Goal: Find specific page/section: Find specific page/section

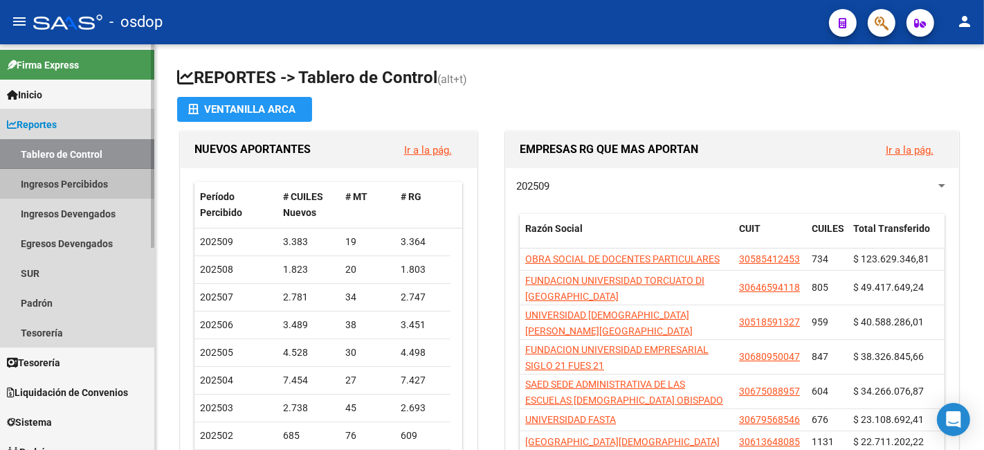
click at [66, 181] on link "Ingresos Percibidos" at bounding box center [77, 184] width 154 height 30
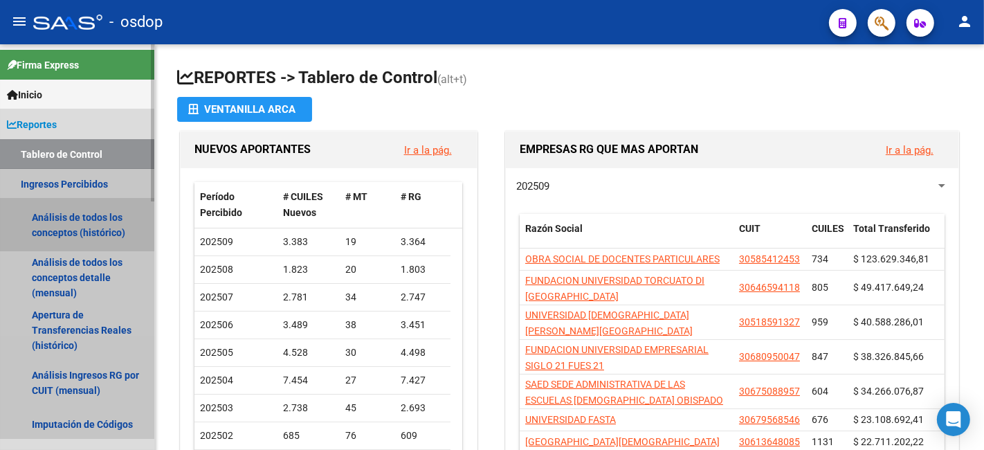
click at [61, 221] on link "Análisis de todos los conceptos (histórico)" at bounding box center [77, 225] width 154 height 53
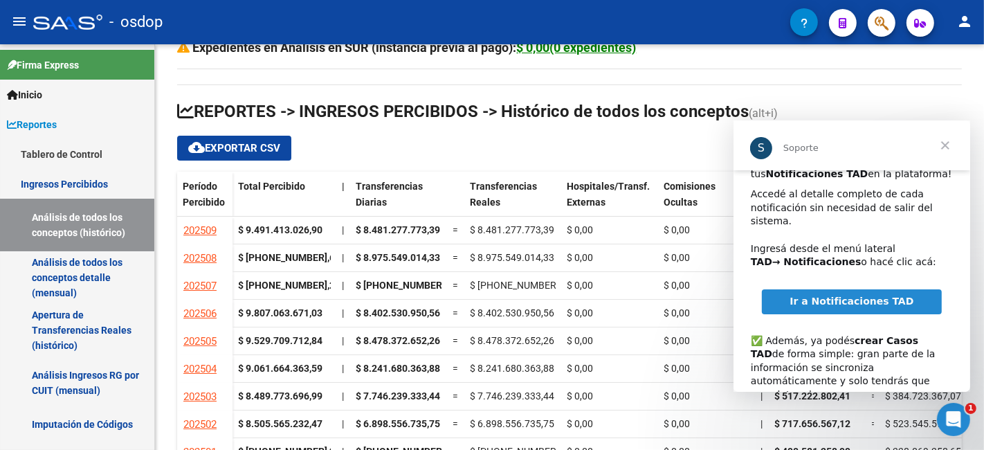
scroll to position [16, 0]
click at [882, 296] on span "Ir a Notificaciones TAD" at bounding box center [851, 301] width 124 height 11
click at [622, 155] on div "cloud_download Exportar CSV" at bounding box center [569, 148] width 785 height 25
click at [943, 140] on span "Cerrar" at bounding box center [945, 145] width 50 height 50
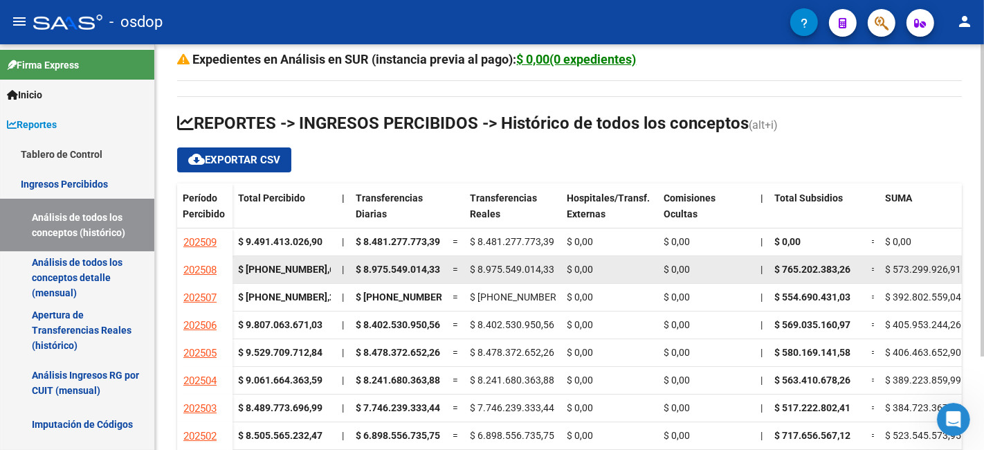
scroll to position [47, 0]
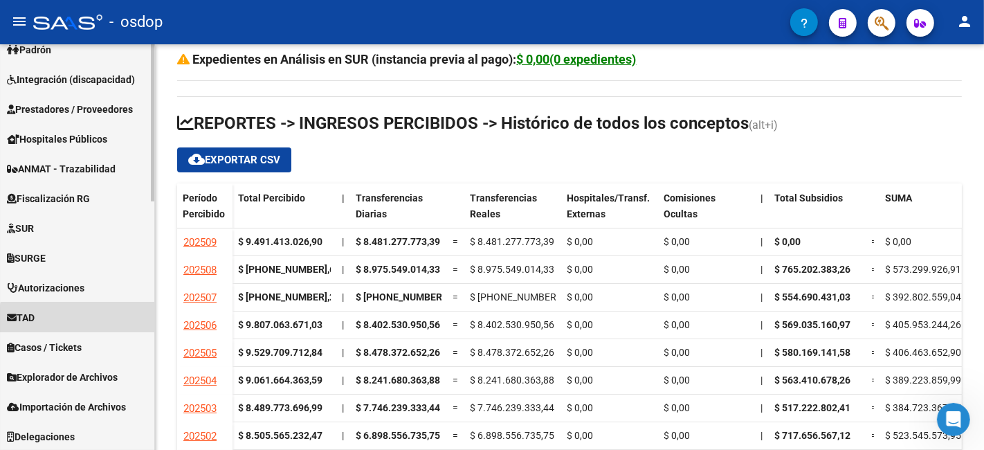
click at [79, 321] on link "TAD" at bounding box center [77, 317] width 154 height 30
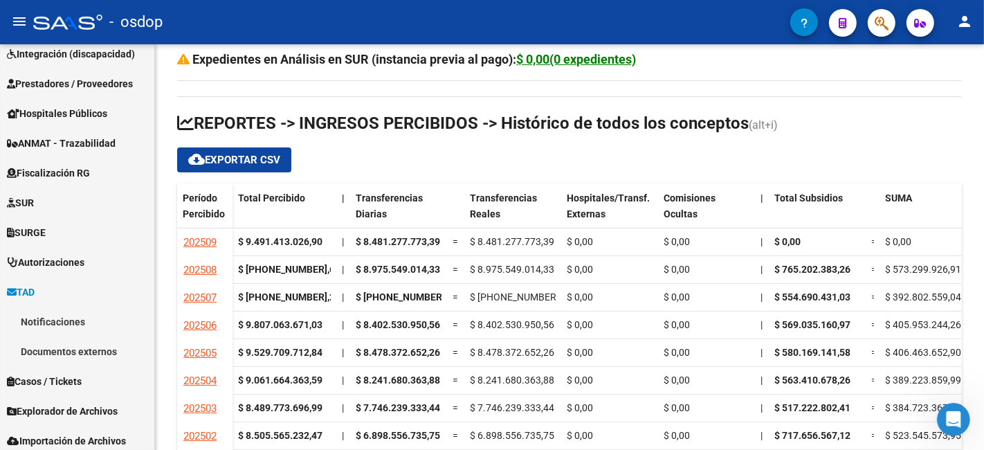
scroll to position [194, 0]
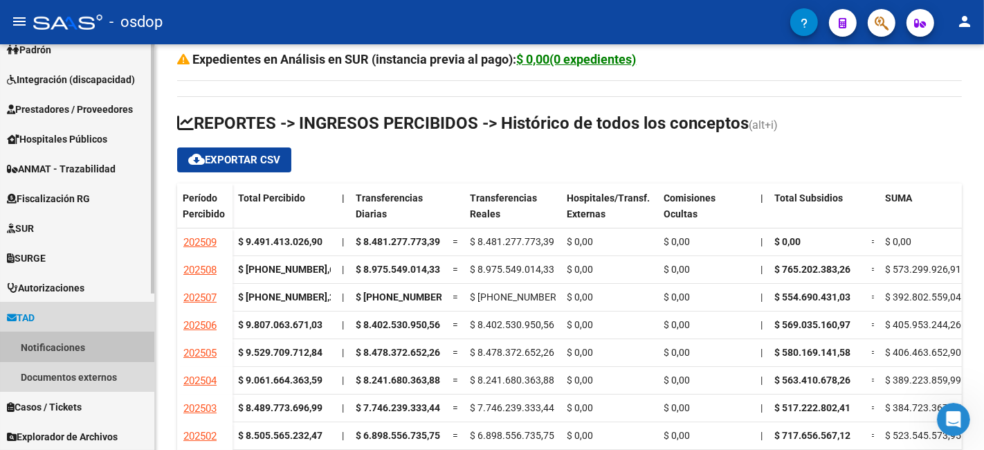
click at [71, 348] on link "Notificaciones" at bounding box center [77, 347] width 154 height 30
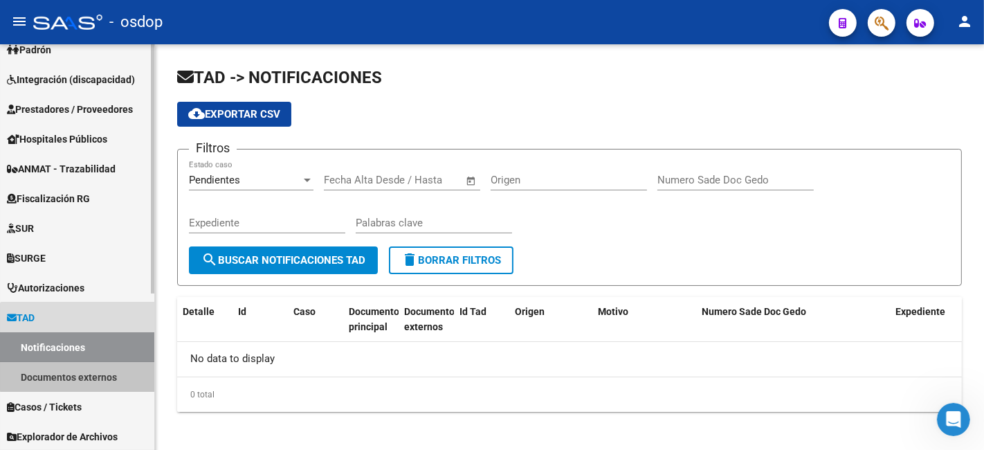
click at [78, 372] on link "Documentos externos" at bounding box center [77, 377] width 154 height 30
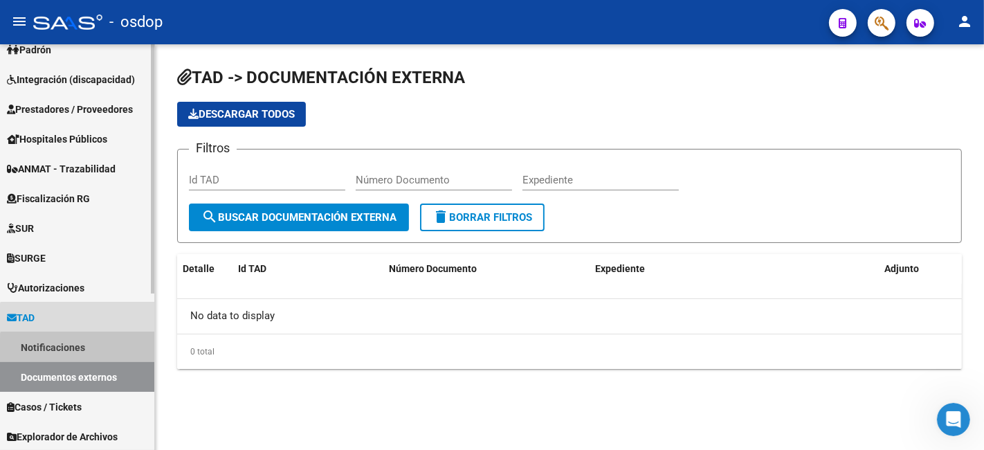
click at [93, 353] on link "Notificaciones" at bounding box center [77, 347] width 154 height 30
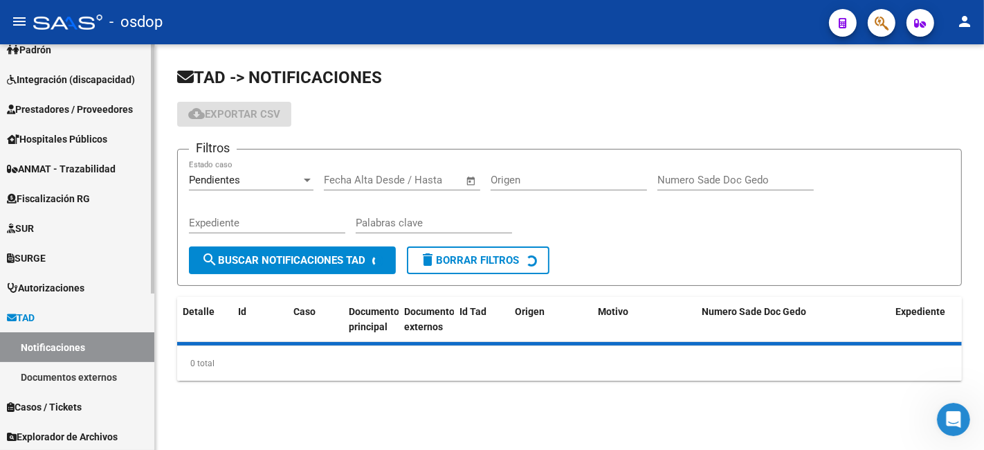
scroll to position [254, 0]
